Goal: Task Accomplishment & Management: Manage account settings

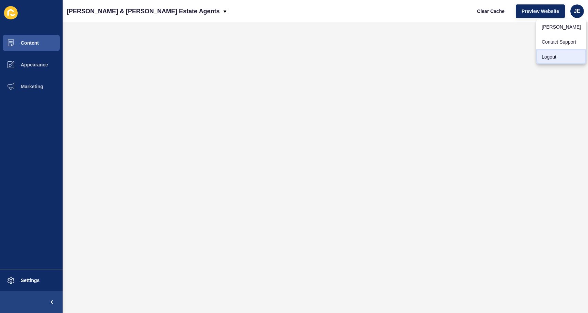
click at [559, 59] on link "Logout" at bounding box center [561, 56] width 50 height 15
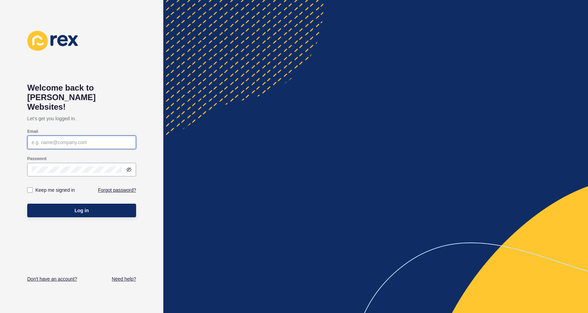
type input "[EMAIL_ADDRESS][PERSON_NAME][DOMAIN_NAME]"
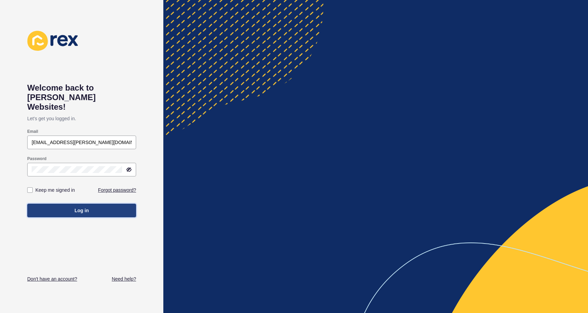
click at [94, 204] on button "Log in" at bounding box center [81, 211] width 109 height 14
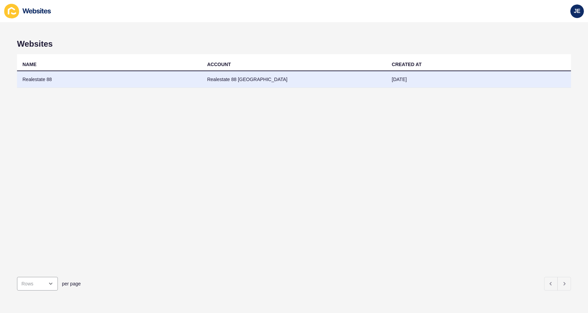
click at [153, 79] on td "Realestate 88" at bounding box center [109, 79] width 185 height 17
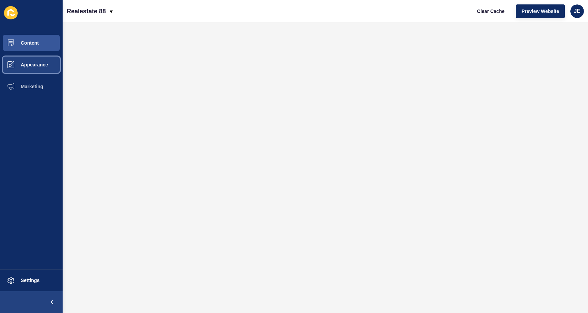
click at [47, 66] on span "Appearance" at bounding box center [23, 64] width 49 height 5
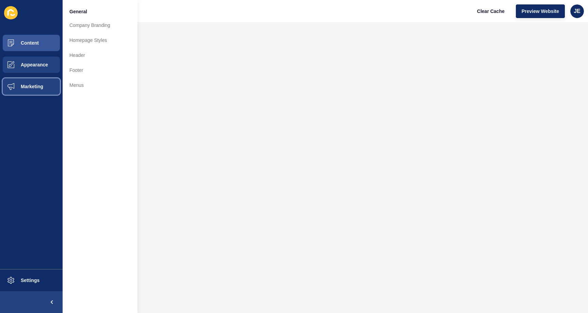
click at [39, 80] on button "Marketing" at bounding box center [31, 87] width 63 height 22
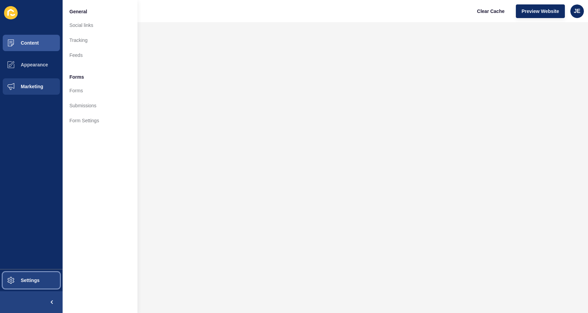
click at [31, 287] on button "Settings" at bounding box center [31, 280] width 63 height 22
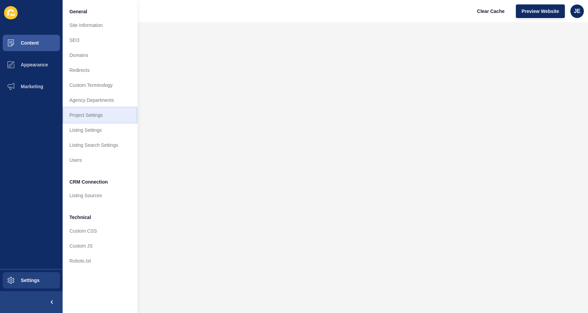
click at [92, 112] on link "Project Settings" at bounding box center [100, 115] width 75 height 15
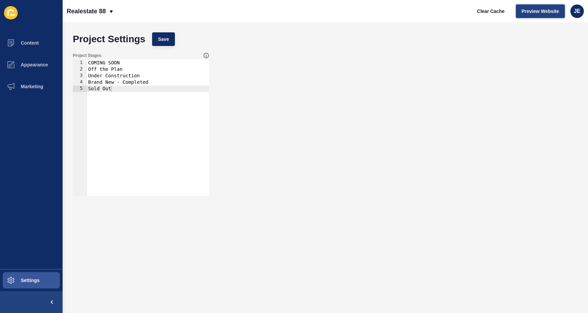
click at [524, 11] on span "Preview Website" at bounding box center [540, 11] width 37 height 7
click at [35, 284] on button "Settings" at bounding box center [31, 280] width 63 height 22
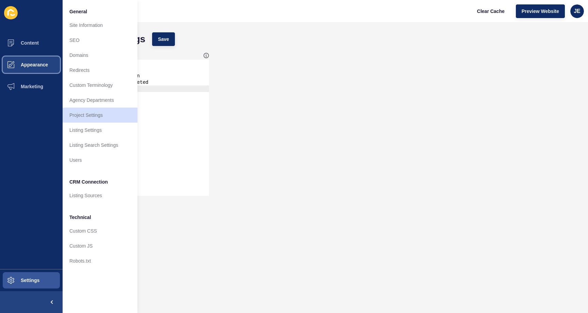
click at [34, 65] on span "Appearance" at bounding box center [23, 64] width 49 height 5
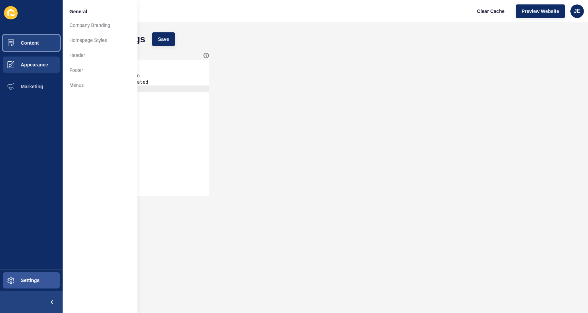
click at [20, 46] on span at bounding box center [11, 43] width 22 height 22
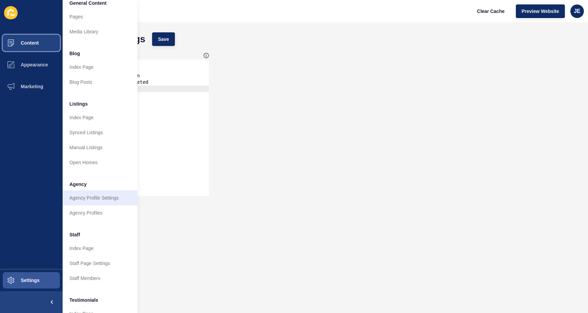
scroll to position [91, 0]
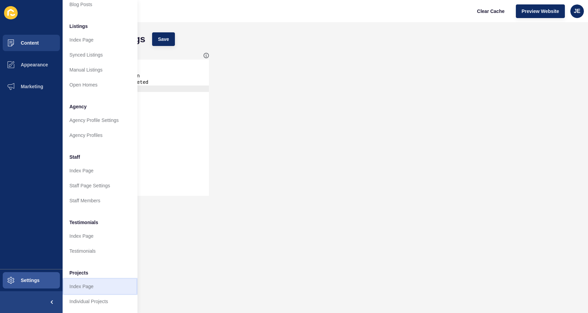
click at [88, 280] on link "Index Page" at bounding box center [100, 286] width 75 height 15
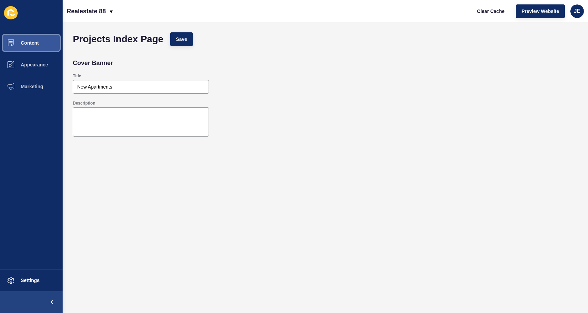
click at [35, 44] on span "Content" at bounding box center [19, 42] width 40 height 5
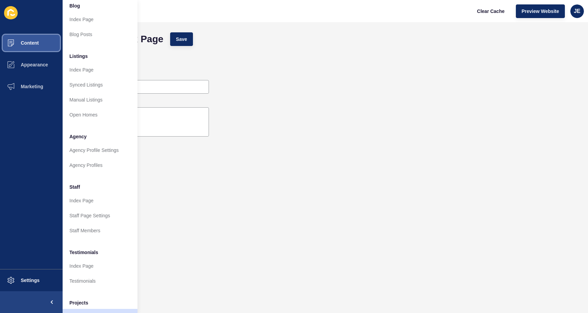
scroll to position [91, 0]
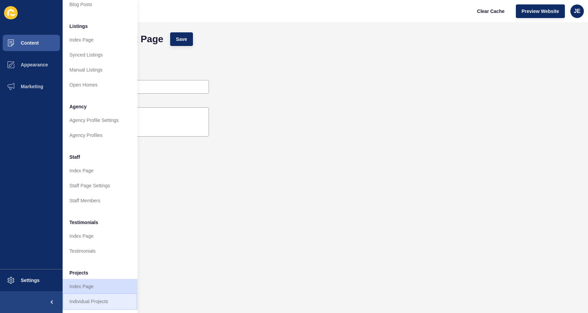
click at [114, 294] on link "Individual Projects" at bounding box center [100, 301] width 75 height 15
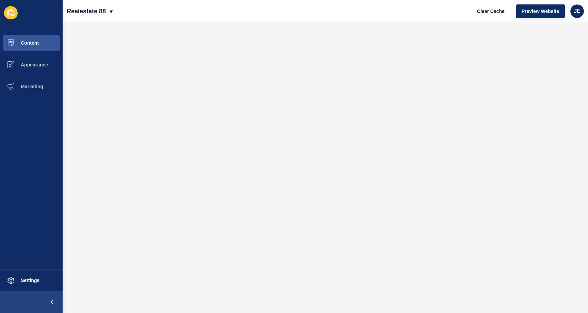
click at [204, 8] on div "Realestate 88 Clear Cache Preview Website JE" at bounding box center [326, 11] width 526 height 22
click at [223, 14] on div "Realestate 88 Clear Cache Preview Website JE" at bounding box center [326, 11] width 526 height 22
click at [224, 14] on div "Realestate 88 Clear Cache Preview Website JE" at bounding box center [326, 11] width 526 height 22
